Goal: Task Accomplishment & Management: Complete application form

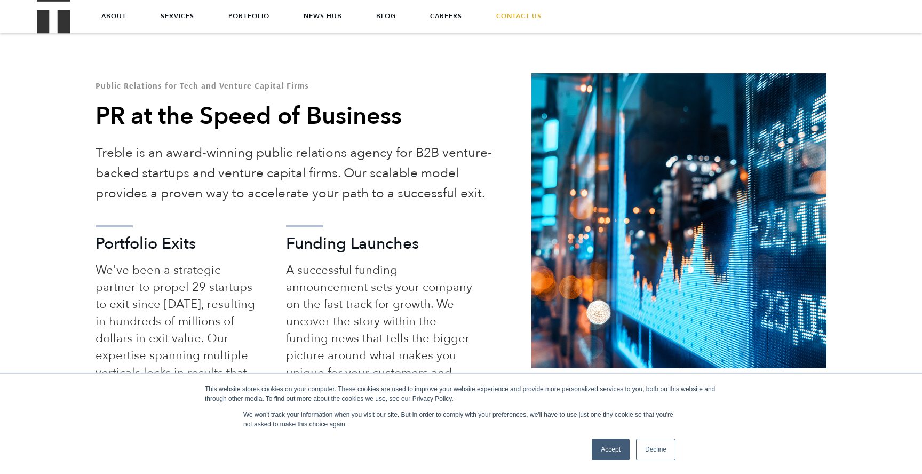
scroll to position [477, 0]
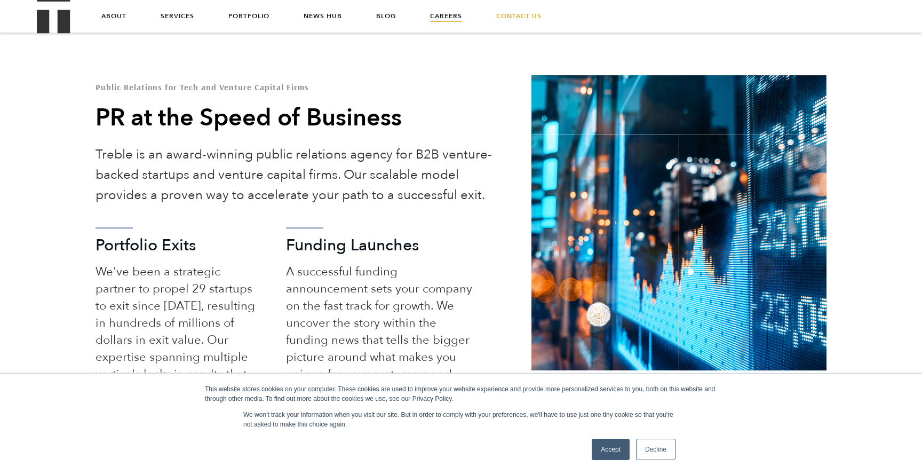
click at [447, 12] on link "Careers" at bounding box center [446, 16] width 32 height 32
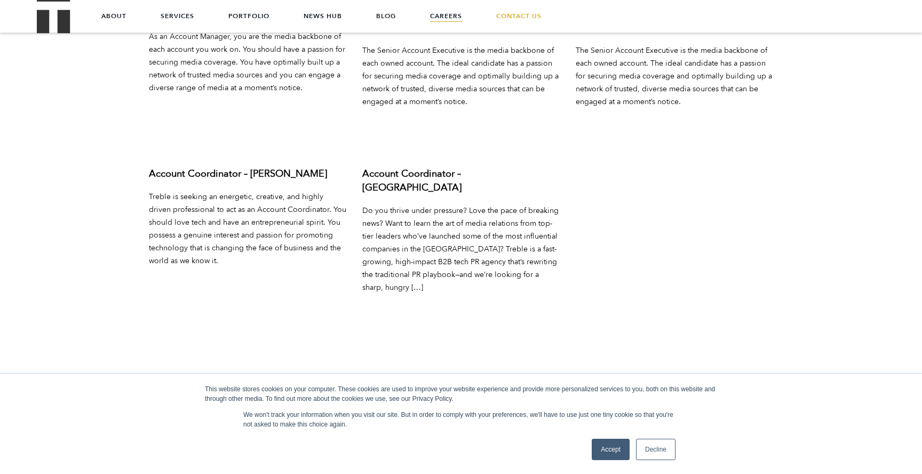
scroll to position [4211, 0]
click at [403, 300] on link "Learn More" at bounding box center [389, 306] width 55 height 12
